Goal: Obtain resource: Download file/media

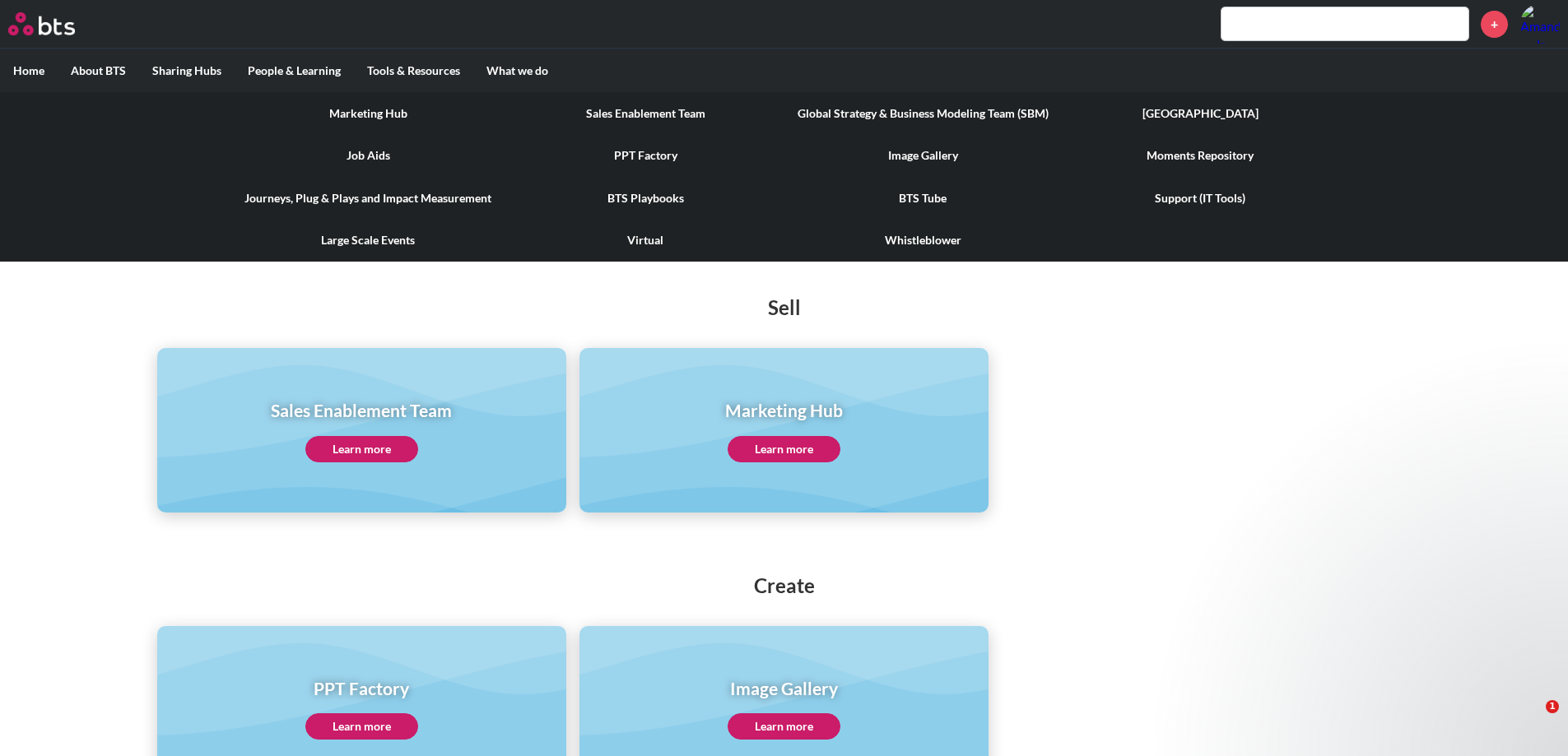
click at [630, 156] on link "PPT Factory" at bounding box center [645, 156] width 277 height 42
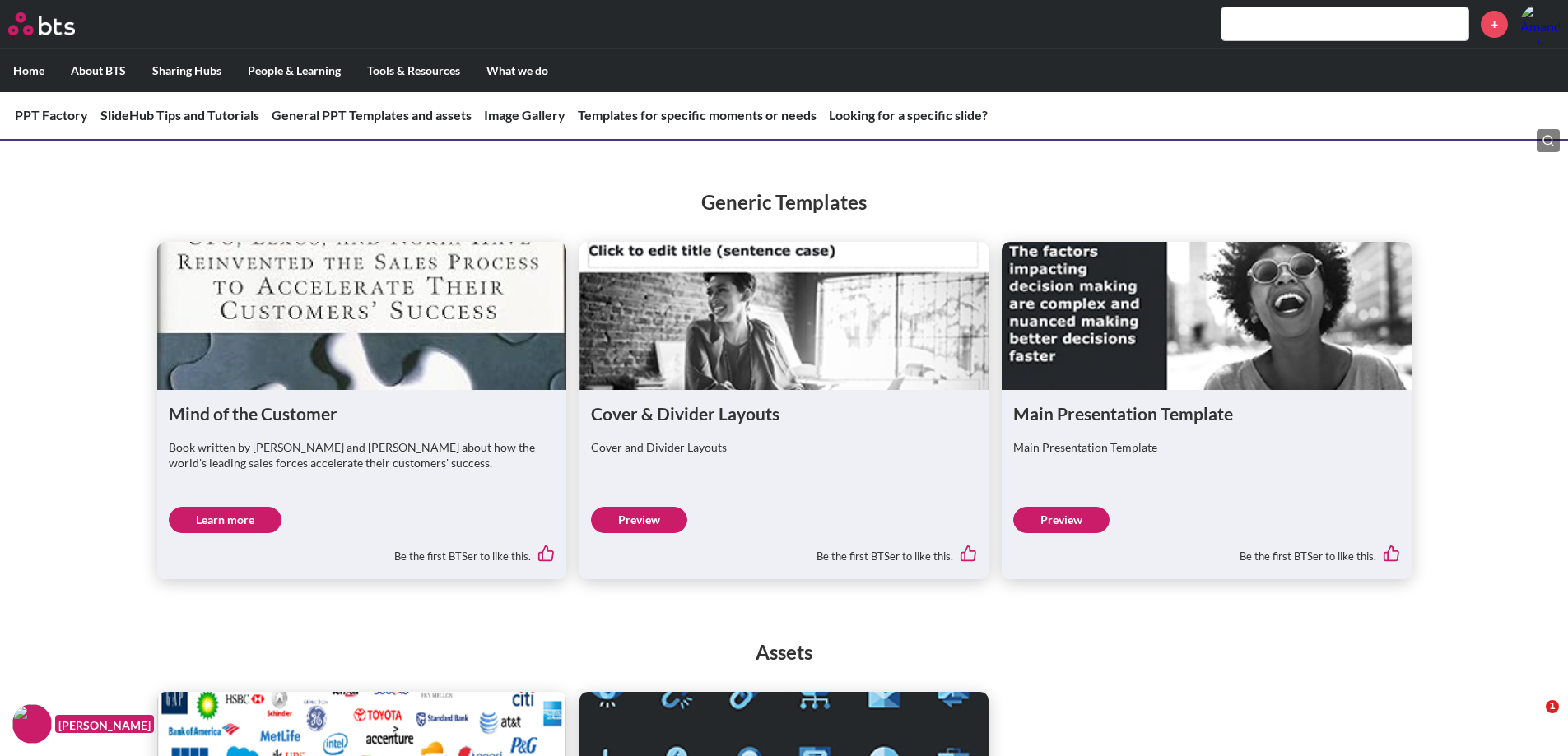
scroll to position [932, 0]
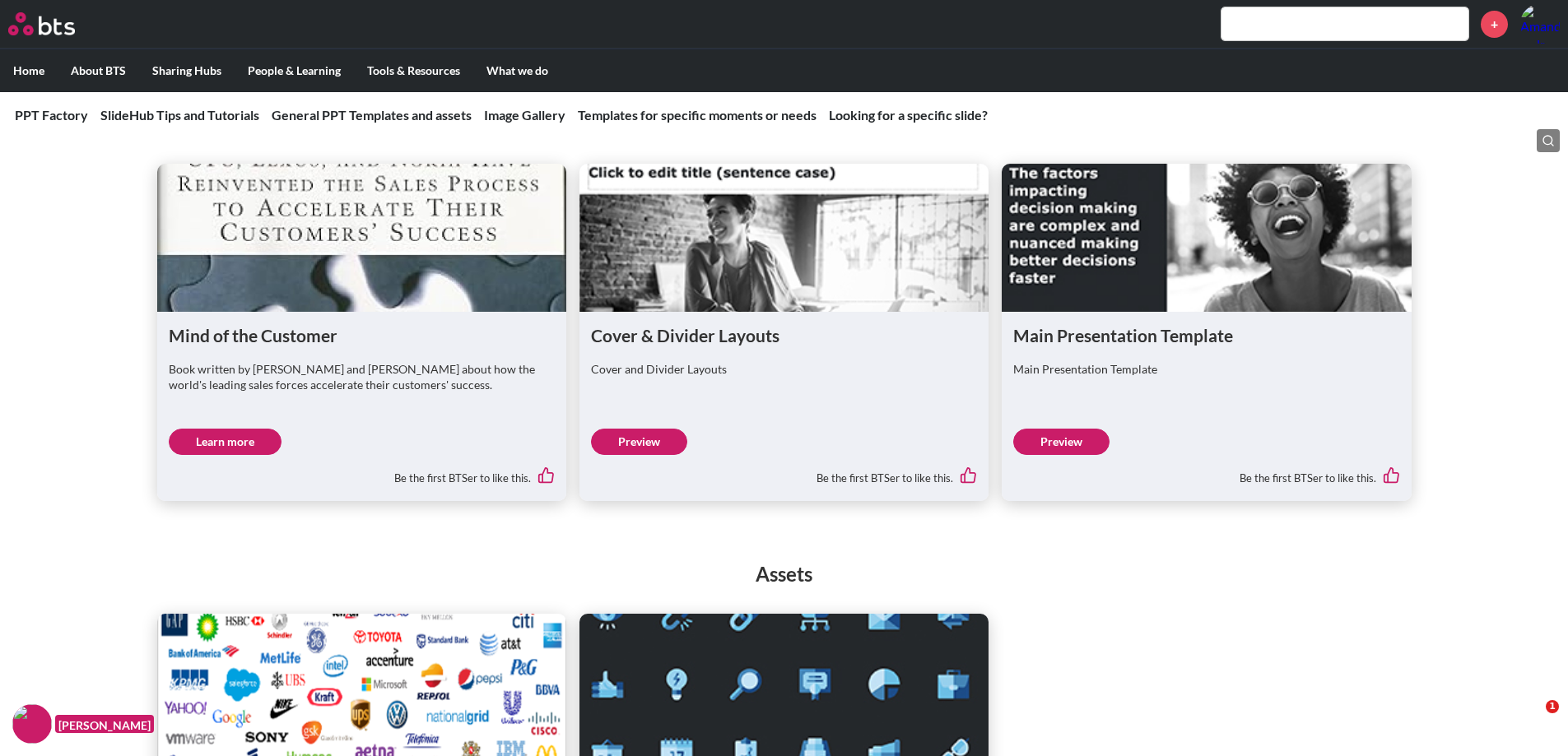
click at [1053, 443] on link "Preview" at bounding box center [1062, 442] width 97 height 27
